Goal: Task Accomplishment & Management: Manage account settings

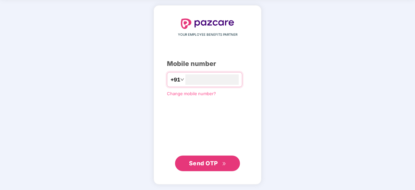
type input "**********"
click at [200, 159] on span "Send OTP" at bounding box center [203, 162] width 29 height 7
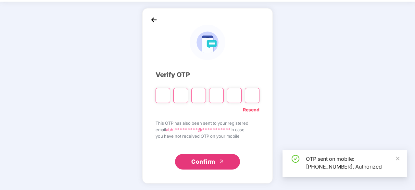
scroll to position [21, 0]
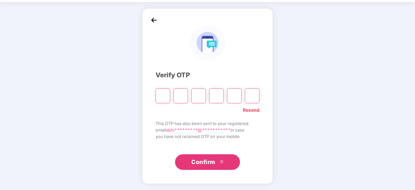
type input "*"
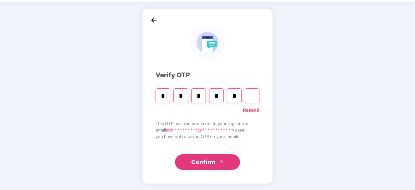
type input "*"
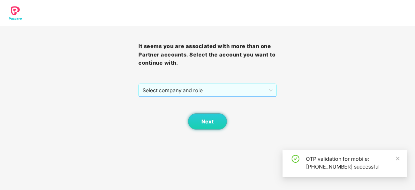
click at [229, 97] on div "Select company and role" at bounding box center [207, 90] width 138 height 14
click at [207, 95] on span "Select company and role" at bounding box center [208, 90] width 130 height 12
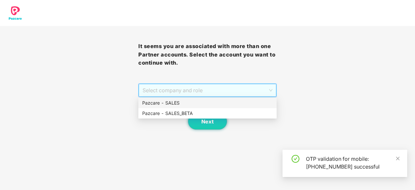
click at [192, 104] on div "Pazcare - SALES" at bounding box center [207, 102] width 131 height 7
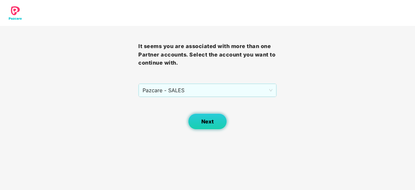
click at [202, 126] on button "Next" at bounding box center [207, 121] width 39 height 16
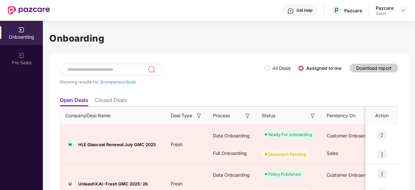
click at [402, 5] on div "Pazcare Sales" at bounding box center [391, 10] width 31 height 11
click at [402, 8] on img at bounding box center [403, 10] width 5 height 5
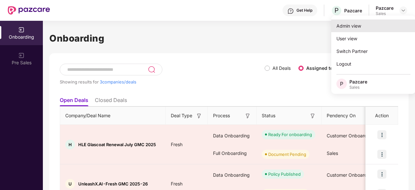
click at [378, 24] on div "Admin view" at bounding box center [373, 25] width 84 height 13
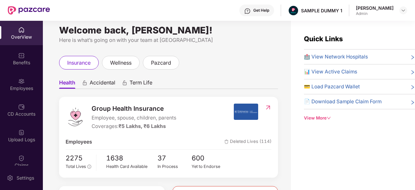
scroll to position [5, 0]
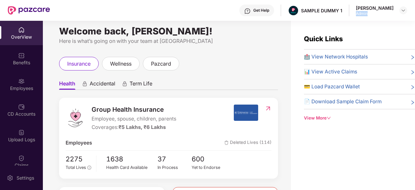
drag, startPoint x: 374, startPoint y: 18, endPoint x: 360, endPoint y: 13, distance: 14.9
click at [360, 13] on div "Get Help SAMPLE DUMMY 1 [PERSON_NAME] Admin" at bounding box center [228, 10] width 357 height 21
click at [126, 59] on div "wellness" at bounding box center [121, 64] width 38 height 14
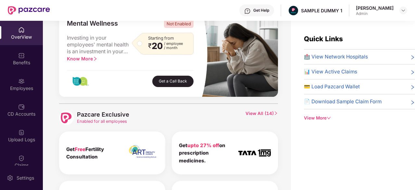
scroll to position [273, 0]
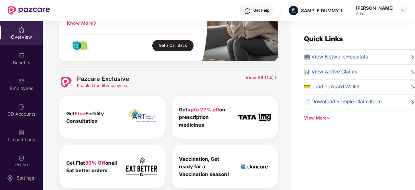
click at [260, 79] on span "View All ( 14 )" at bounding box center [261, 82] width 32 height 15
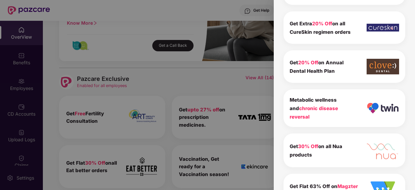
scroll to position [0, 0]
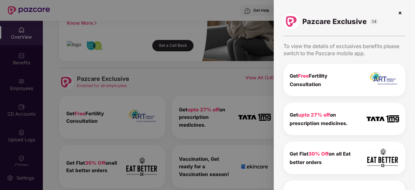
click at [201, 83] on div at bounding box center [207, 95] width 415 height 190
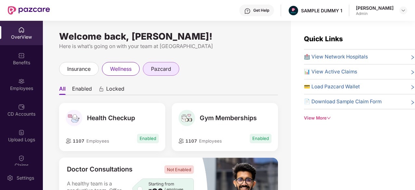
click at [158, 67] on span "pazcard" at bounding box center [161, 69] width 20 height 8
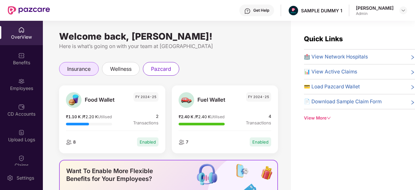
click at [78, 71] on span "insurance" at bounding box center [78, 69] width 23 height 8
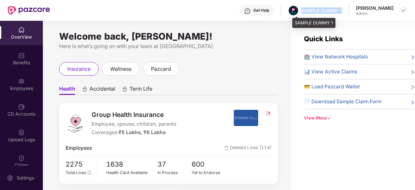
drag, startPoint x: 349, startPoint y: 11, endPoint x: 305, endPoint y: 9, distance: 43.5
click at [305, 9] on div "Get Help SAMPLE DUMMY 1 [PERSON_NAME] Admin" at bounding box center [228, 10] width 357 height 21
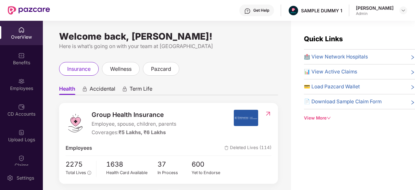
click at [269, 14] on div "Get Help" at bounding box center [256, 11] width 35 height 12
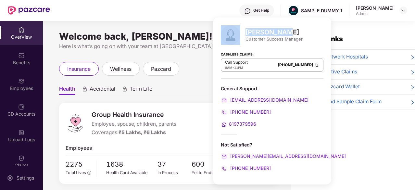
drag, startPoint x: 283, startPoint y: 31, endPoint x: 242, endPoint y: 31, distance: 41.6
click at [242, 31] on div "[PERSON_NAME] Customer Success Manager" at bounding box center [272, 34] width 103 height 19
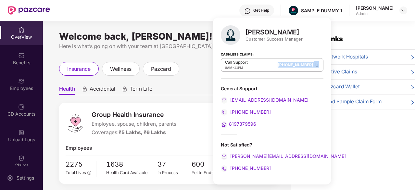
drag, startPoint x: 256, startPoint y: 63, endPoint x: 296, endPoint y: 65, distance: 40.6
click at [296, 65] on div "Call Support 8AM - 11PM [PHONE_NUMBER]" at bounding box center [272, 65] width 103 height 14
click at [281, 146] on div "Not Satisfied?" at bounding box center [272, 145] width 103 height 6
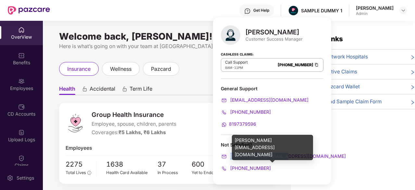
drag, startPoint x: 285, startPoint y: 156, endPoint x: 231, endPoint y: 156, distance: 54.2
click at [231, 156] on div "[PERSON_NAME][EMAIL_ADDRESS][DOMAIN_NAME]" at bounding box center [272, 156] width 103 height 7
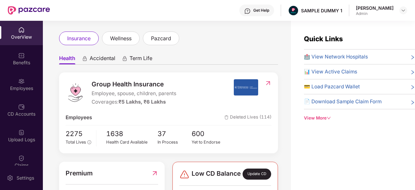
scroll to position [31, 0]
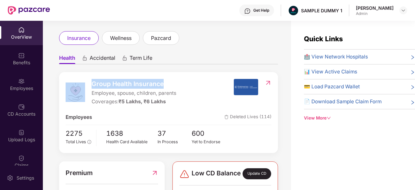
drag, startPoint x: 169, startPoint y: 83, endPoint x: 85, endPoint y: 84, distance: 84.4
click at [85, 84] on div "Group Health Insurance Employee, spouse, children, parents Coverages: ₹5 Lakhs,…" at bounding box center [150, 92] width 168 height 27
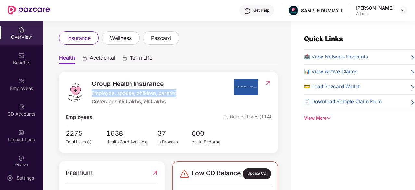
drag, startPoint x: 182, startPoint y: 93, endPoint x: 88, endPoint y: 96, distance: 94.2
click at [88, 96] on div "Group Health Insurance Employee, spouse, children, parents Coverages: ₹5 Lakhs,…" at bounding box center [150, 92] width 168 height 27
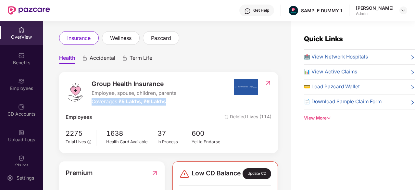
drag, startPoint x: 171, startPoint y: 100, endPoint x: 89, endPoint y: 103, distance: 82.2
click at [89, 103] on div "Group Health Insurance Employee, spouse, children, parents Coverages: ₹5 Lakhs,…" at bounding box center [150, 92] width 168 height 27
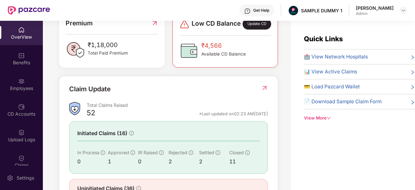
scroll to position [213, 0]
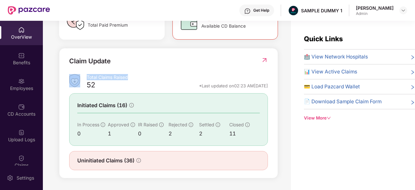
drag, startPoint x: 134, startPoint y: 75, endPoint x: 83, endPoint y: 78, distance: 50.7
click at [83, 78] on div "Total Claims Raised 52 *Last updated on 02:23 AM[DATE]" at bounding box center [168, 82] width 199 height 17
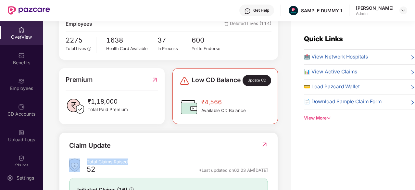
scroll to position [124, 0]
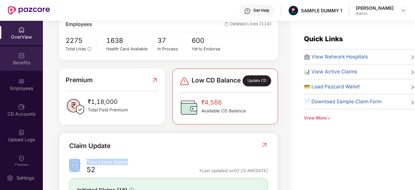
click at [20, 54] on img at bounding box center [21, 55] width 6 height 6
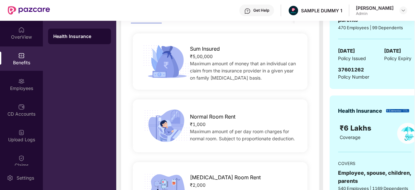
scroll to position [94, 0]
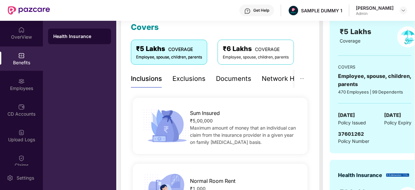
click at [188, 75] on div "Exclusions" at bounding box center [188, 79] width 33 height 10
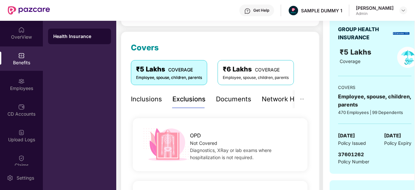
scroll to position [68, 0]
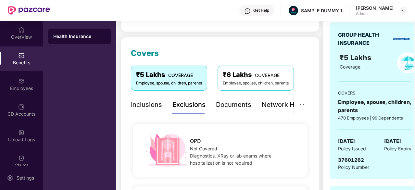
click at [231, 104] on div "Documents" at bounding box center [233, 105] width 35 height 10
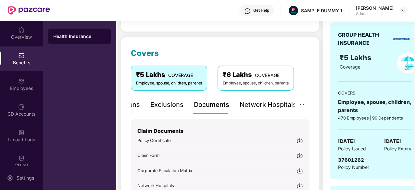
click at [301, 142] on img at bounding box center [299, 140] width 6 height 6
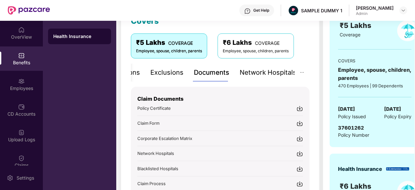
scroll to position [101, 0]
click at [275, 73] on div "Network Hospitals" at bounding box center [268, 72] width 57 height 10
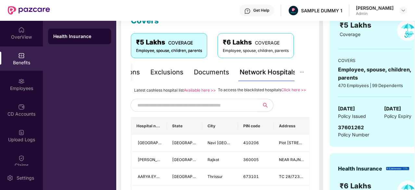
click at [196, 110] on input "text" at bounding box center [192, 105] width 111 height 10
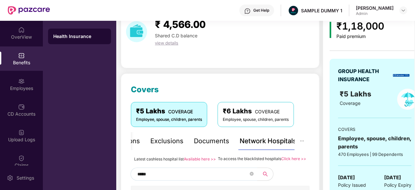
scroll to position [0, 0]
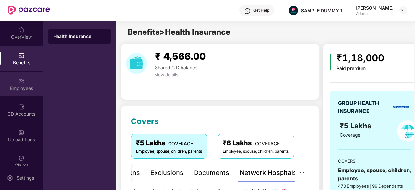
type input "*****"
click at [21, 82] on img at bounding box center [21, 81] width 6 height 6
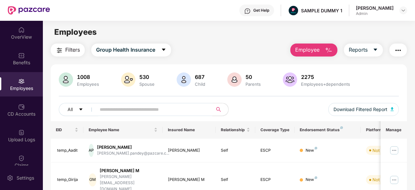
click at [328, 49] on img "button" at bounding box center [329, 50] width 8 height 8
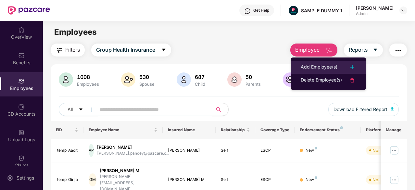
click at [321, 66] on div "Add Employee(s)" at bounding box center [319, 67] width 37 height 8
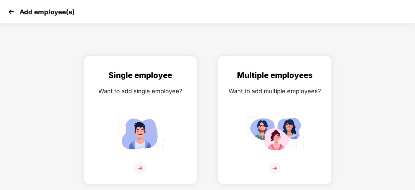
click at [14, 9] on img at bounding box center [11, 12] width 10 height 10
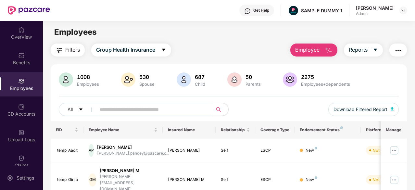
click at [325, 53] on img "button" at bounding box center [329, 50] width 8 height 8
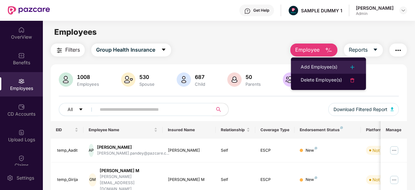
click at [318, 66] on div "Add Employee(s)" at bounding box center [319, 67] width 37 height 8
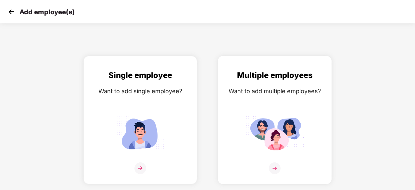
click at [284, 85] on div "Multiple employees Want to add multiple employees?" at bounding box center [275, 125] width 100 height 113
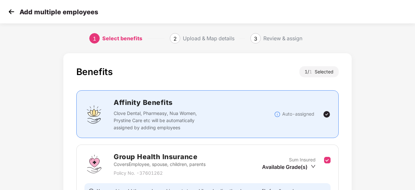
scroll to position [71, 0]
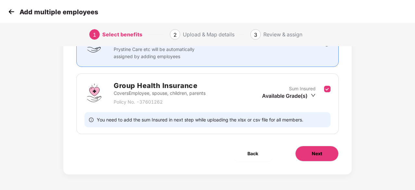
click at [325, 154] on button "Next" at bounding box center [317, 154] width 44 height 16
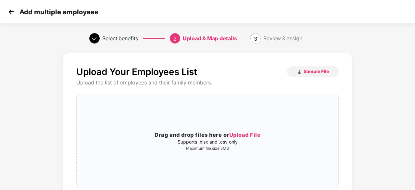
click at [9, 9] on img at bounding box center [11, 12] width 10 height 10
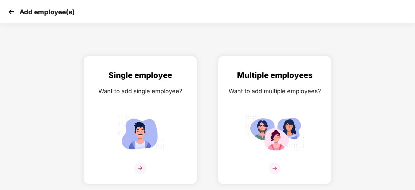
click at [9, 9] on img at bounding box center [11, 12] width 10 height 10
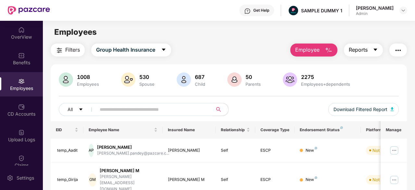
click at [377, 47] on icon "caret-down" at bounding box center [375, 49] width 5 height 5
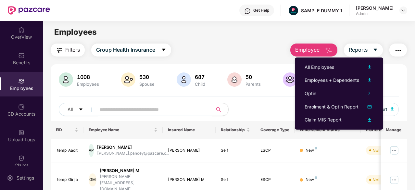
click at [398, 51] on img "button" at bounding box center [398, 50] width 8 height 8
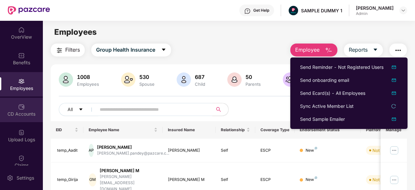
click at [7, 107] on div "CD Accounts" at bounding box center [21, 110] width 43 height 24
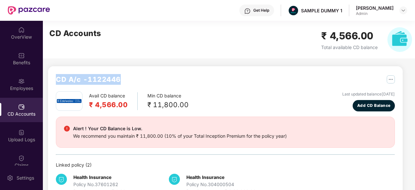
drag, startPoint x: 123, startPoint y: 80, endPoint x: 55, endPoint y: 81, distance: 68.5
click at [55, 81] on div "CD A/c - 1122446 Avail CD balance ₹ 4,566.00 Min CD balance ₹ 11,800.00 Last up…" at bounding box center [225, 134] width 355 height 137
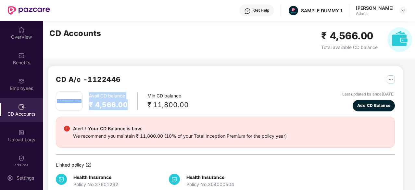
drag, startPoint x: 132, startPoint y: 106, endPoint x: 82, endPoint y: 93, distance: 51.3
click at [82, 93] on div "Avail CD balance ₹ 4,566.00 Min CD balance ₹ 11,800.00" at bounding box center [122, 100] width 133 height 19
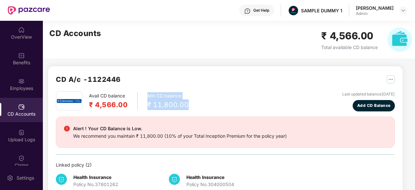
drag, startPoint x: 190, startPoint y: 107, endPoint x: 146, endPoint y: 98, distance: 45.0
click at [146, 98] on div "Avail CD balance ₹ 4,566.00 Min CD balance ₹ 11,800.00 Last updated balance [DA…" at bounding box center [225, 101] width 339 height 20
click at [385, 102] on button "Add CD Balance" at bounding box center [374, 105] width 42 height 11
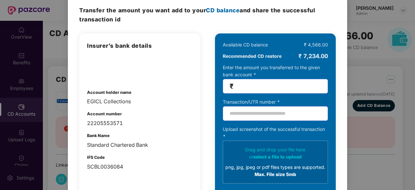
scroll to position [25, 0]
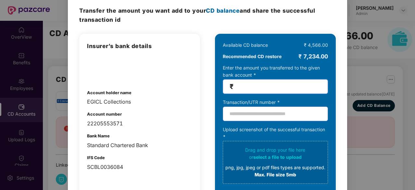
click at [256, 88] on input "number" at bounding box center [278, 86] width 86 height 7
click at [240, 109] on input "text" at bounding box center [275, 113] width 105 height 15
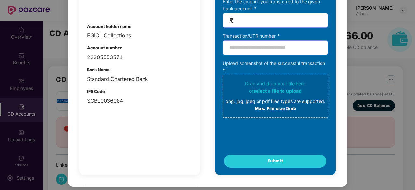
scroll to position [0, 0]
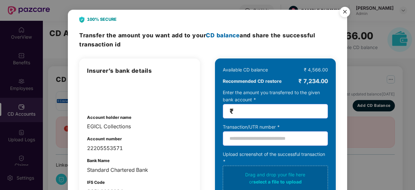
click at [344, 9] on img "Close" at bounding box center [345, 13] width 18 height 18
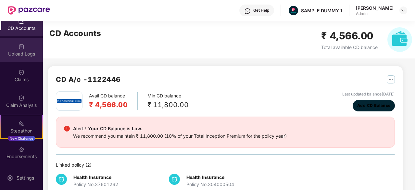
scroll to position [137, 0]
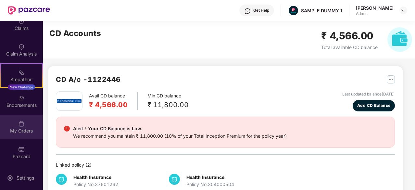
click at [20, 130] on div "My Orders" at bounding box center [21, 131] width 43 height 6
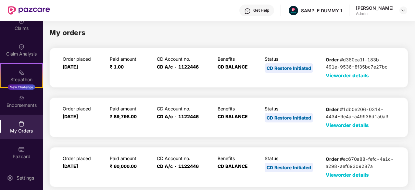
click at [358, 76] on span "View order details" at bounding box center [347, 75] width 43 height 6
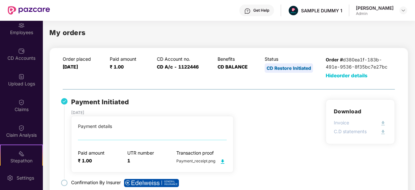
scroll to position [55, 0]
click at [21, 113] on div "Claims" at bounding box center [21, 110] width 43 height 6
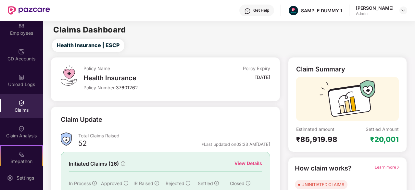
scroll to position [48, 0]
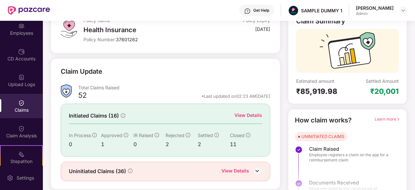
click at [258, 115] on div "View Details" at bounding box center [248, 115] width 28 height 7
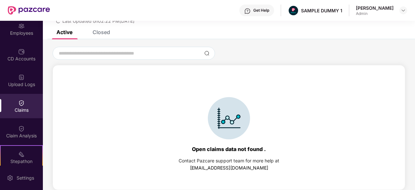
scroll to position [0, 0]
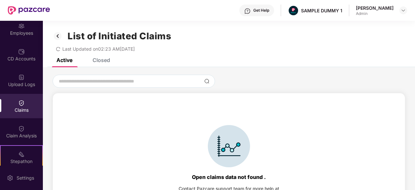
click at [105, 64] on div "Closed" at bounding box center [96, 60] width 27 height 14
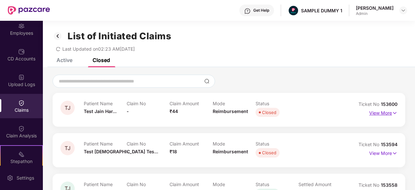
click at [382, 114] on p "View More" at bounding box center [383, 112] width 28 height 9
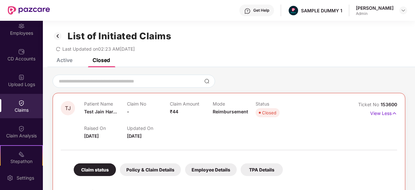
scroll to position [90, 0]
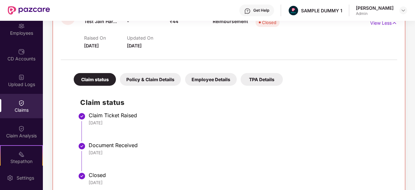
click at [133, 82] on div "Policy & Claim Details" at bounding box center [150, 79] width 61 height 13
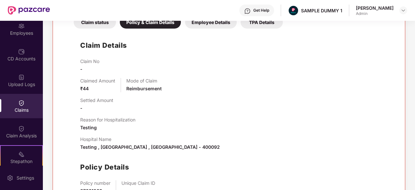
scroll to position [148, 0]
drag, startPoint x: 137, startPoint y: 119, endPoint x: 80, endPoint y: 120, distance: 57.2
click at [80, 120] on div "Reason for Hospitalization Testing" at bounding box center [235, 124] width 310 height 14
drag, startPoint x: 124, startPoint y: 142, endPoint x: 73, endPoint y: 138, distance: 51.8
click at [73, 138] on div "Claim Details Claim No - Claimed Amount ₹44 Mode of Claim Reimbursement Settled…" at bounding box center [228, 124] width 323 height 187
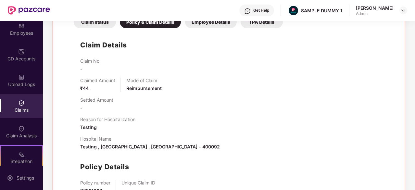
click at [173, 101] on div "Settled Amount -" at bounding box center [235, 104] width 310 height 14
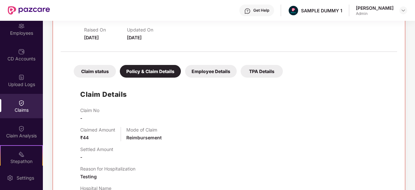
scroll to position [95, 0]
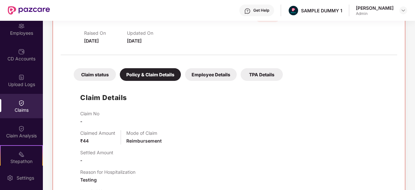
click at [201, 74] on div "Employee Details" at bounding box center [211, 74] width 52 height 13
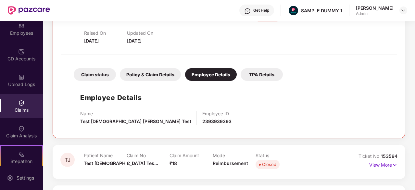
click at [262, 76] on div "TPA Details" at bounding box center [262, 74] width 42 height 13
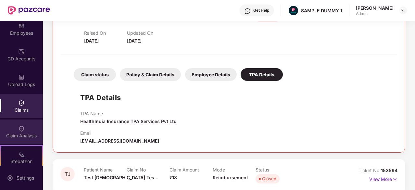
click at [17, 122] on div "Claim Analysis" at bounding box center [21, 131] width 43 height 24
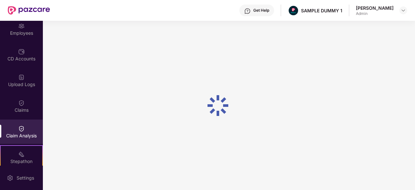
scroll to position [0, 0]
